Goal: Check status

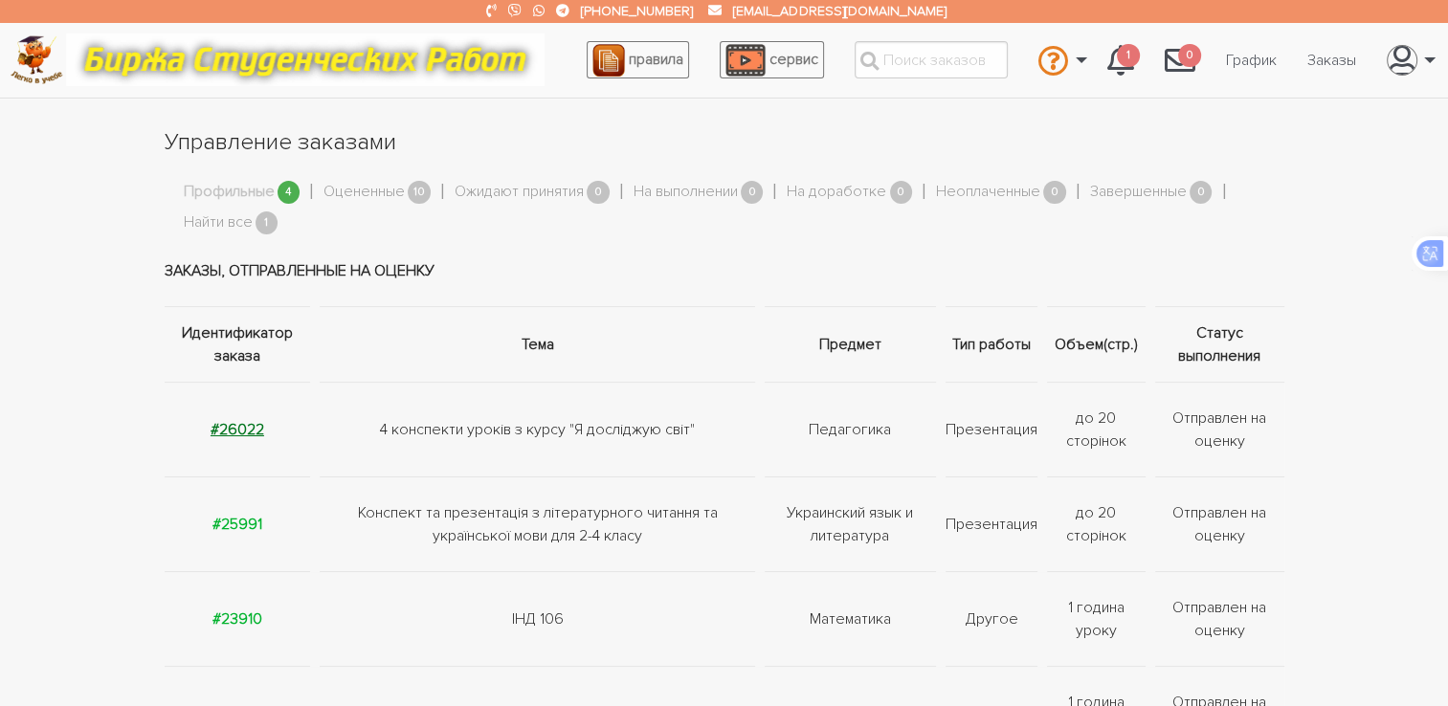
click at [237, 425] on strong "#26022" at bounding box center [238, 429] width 54 height 19
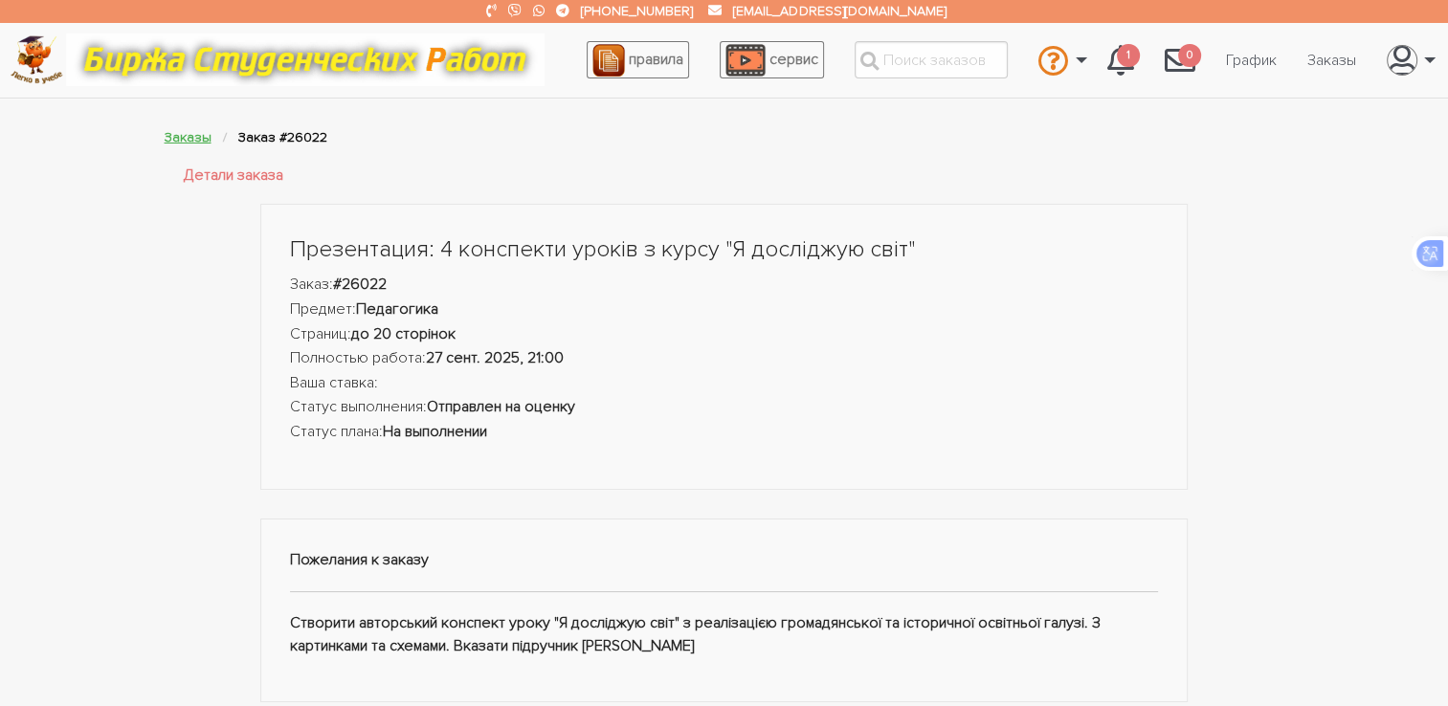
click at [189, 139] on link "Заказы" at bounding box center [188, 137] width 47 height 16
